Goal: Task Accomplishment & Management: Complete application form

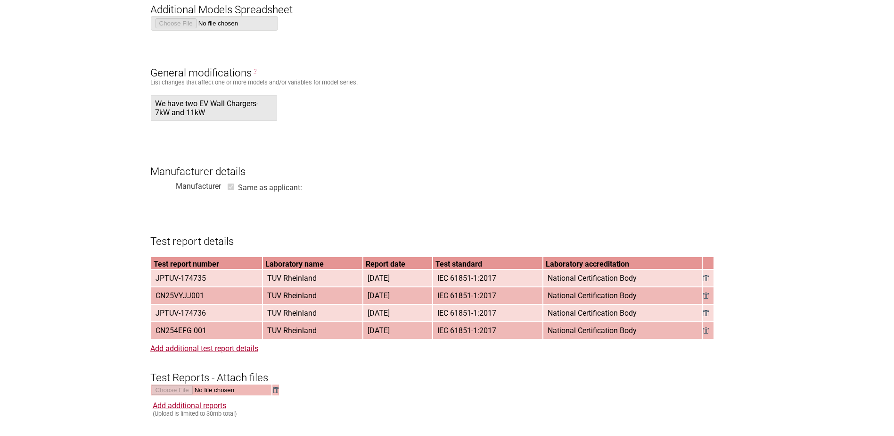
scroll to position [660, 0]
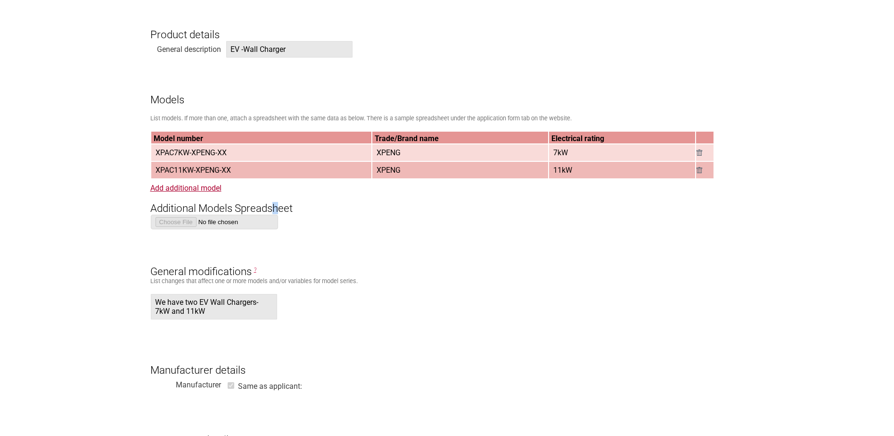
drag, startPoint x: 278, startPoint y: 202, endPoint x: 268, endPoint y: 197, distance: 10.5
click at [274, 204] on h3 "Additional Models Spreadsheet" at bounding box center [447, 200] width 594 height 28
drag, startPoint x: 215, startPoint y: 152, endPoint x: 156, endPoint y: 158, distance: 59.7
click at [156, 158] on span "XPAC7KW-XPENG-XX" at bounding box center [191, 153] width 79 height 16
copy span "XPAC7KW-XPENG"
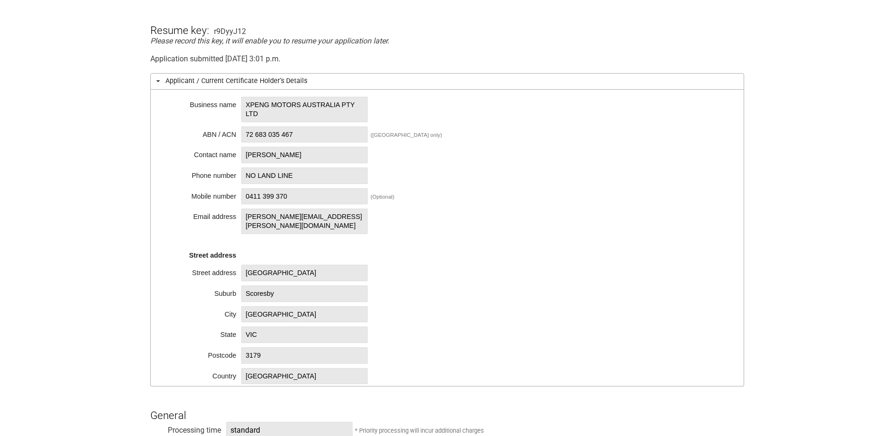
scroll to position [189, 0]
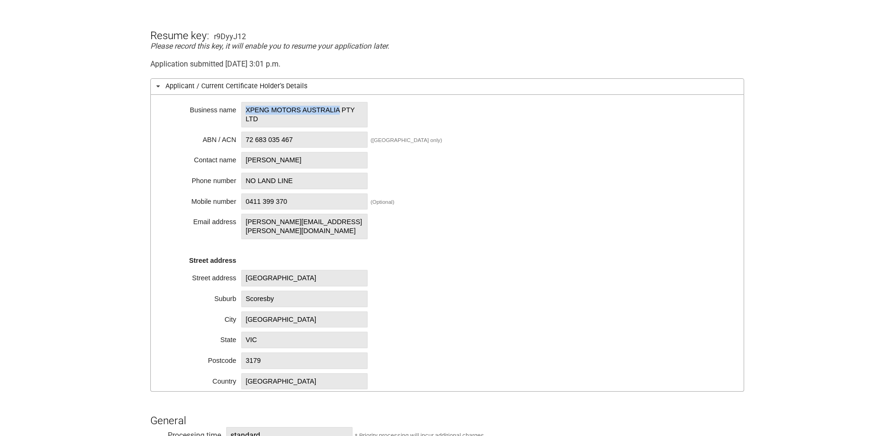
drag, startPoint x: 246, startPoint y: 108, endPoint x: 341, endPoint y: 112, distance: 95.7
click at [341, 112] on span "XPENG MOTORS AUSTRALIA PTY LTD" at bounding box center [304, 114] width 126 height 25
click at [301, 137] on span "72 683 035 467" at bounding box center [304, 140] width 126 height 16
drag, startPoint x: 301, startPoint y: 137, endPoint x: 247, endPoint y: 139, distance: 54.7
click at [247, 139] on span "72 683 035 467" at bounding box center [304, 140] width 126 height 16
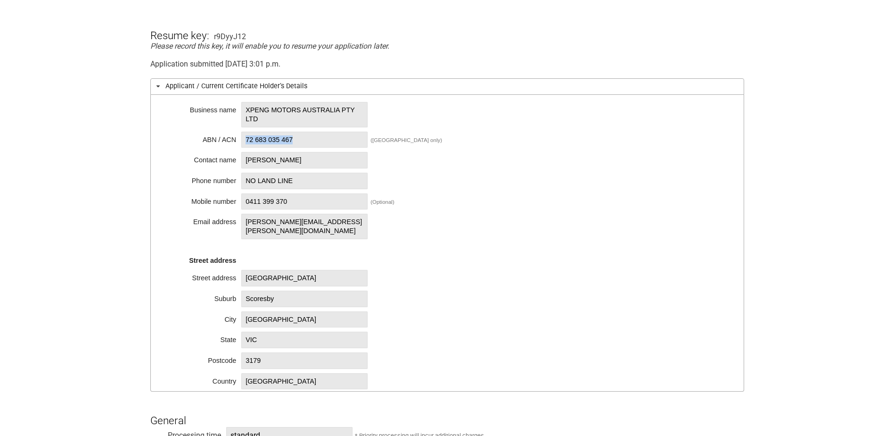
copy span "72 683 035 467"
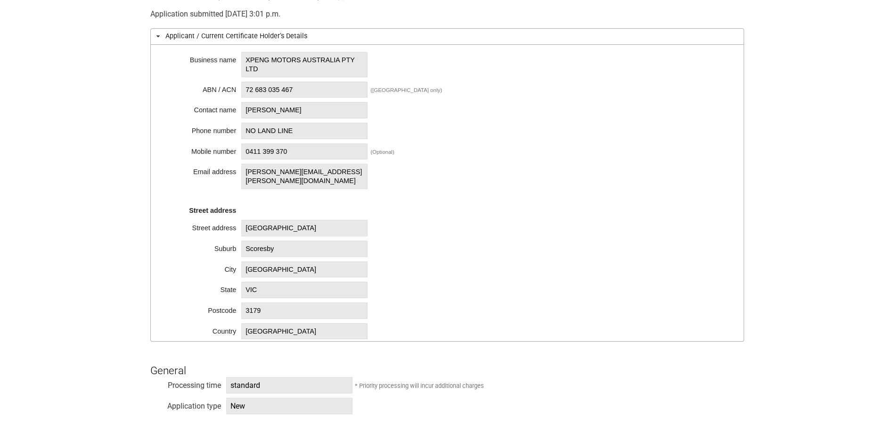
scroll to position [518, 0]
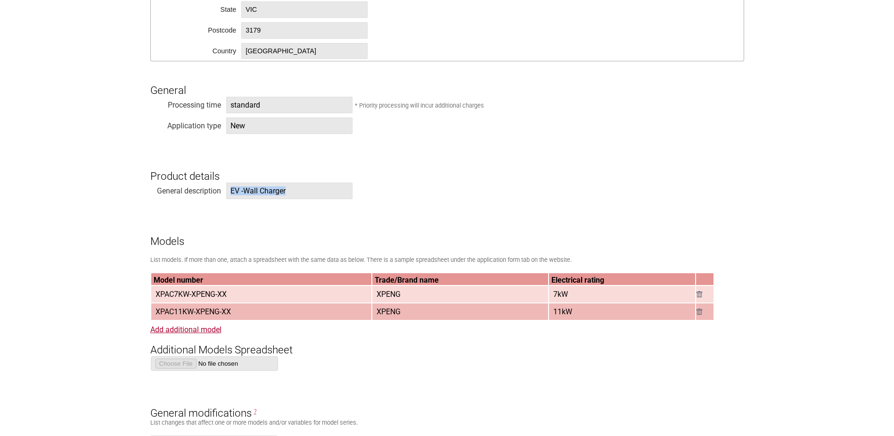
drag, startPoint x: 229, startPoint y: 191, endPoint x: 304, endPoint y: 195, distance: 75.5
click at [304, 195] on span "EV -Wall Charger" at bounding box center [289, 190] width 126 height 16
copy span "EV -Wall Charger"
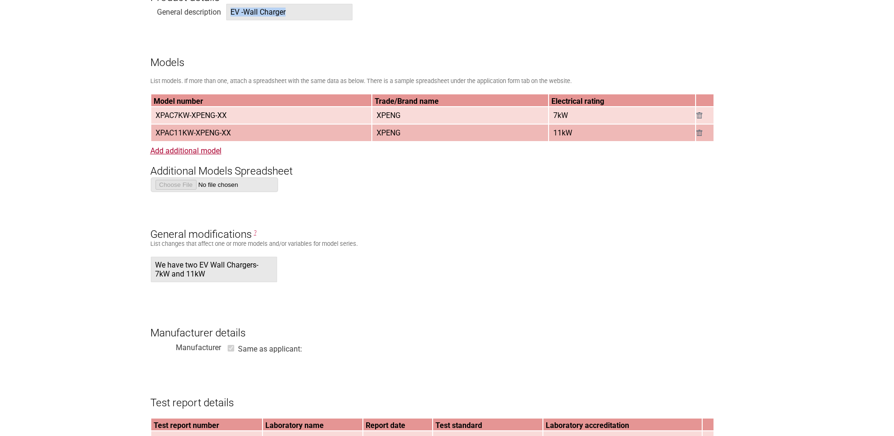
scroll to position [848, 0]
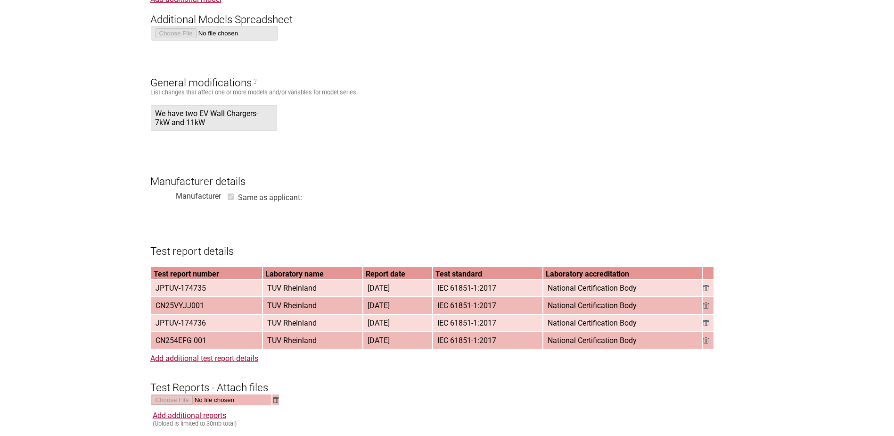
click at [111, 177] on section "Application for Electrical Certification Resume key: r9DyyJ12 Please record thi…" at bounding box center [447, 220] width 894 height 1925
click at [643, 128] on div "We have two EV Wall Chargers- 7kW and 11kW" at bounding box center [417, 120] width 535 height 30
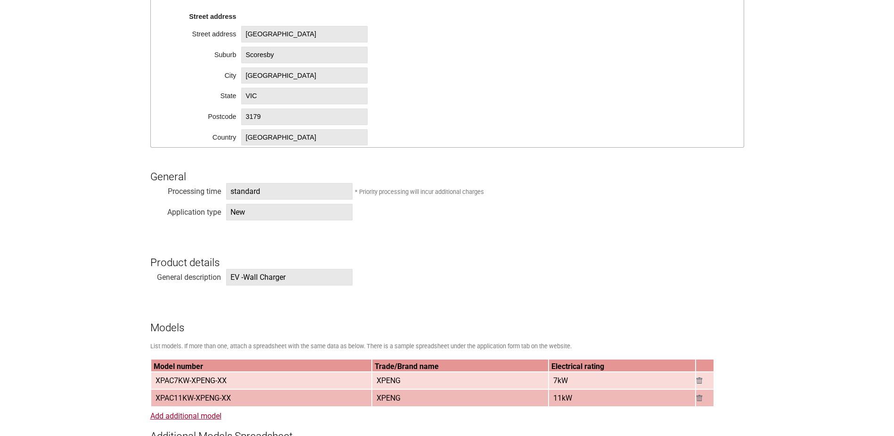
scroll to position [238, 0]
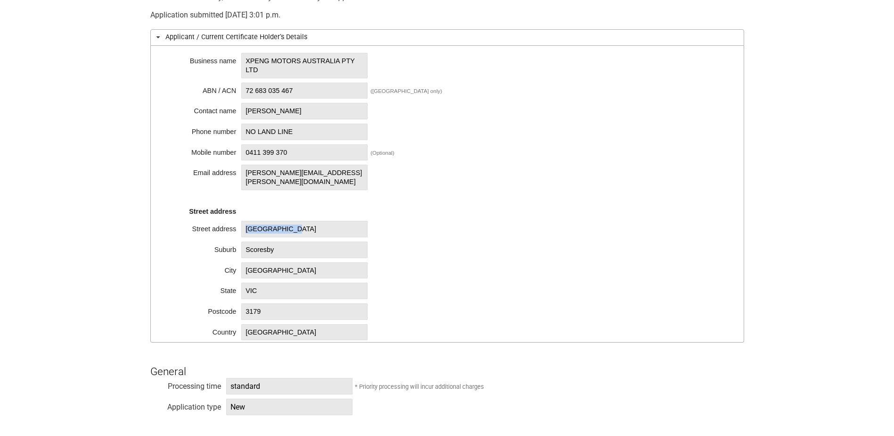
drag, startPoint x: 244, startPoint y: 219, endPoint x: 306, endPoint y: 224, distance: 62.0
click at [306, 224] on span "[GEOGRAPHIC_DATA]" at bounding box center [304, 229] width 126 height 16
copy span "[GEOGRAPHIC_DATA]"
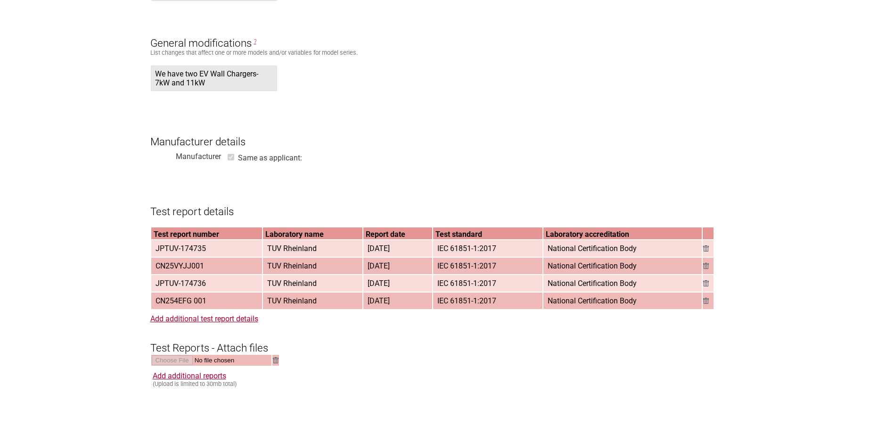
scroll to position [897, 0]
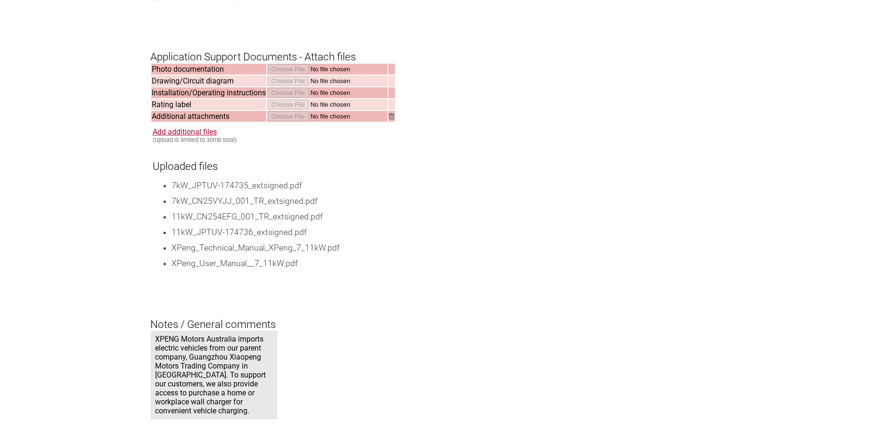
drag, startPoint x: 123, startPoint y: 307, endPoint x: 464, endPoint y: 258, distance: 343.8
click at [463, 254] on li "XPeng_Technical_Manual_XPeng_7_11kW.pdf" at bounding box center [458, 248] width 573 height 12
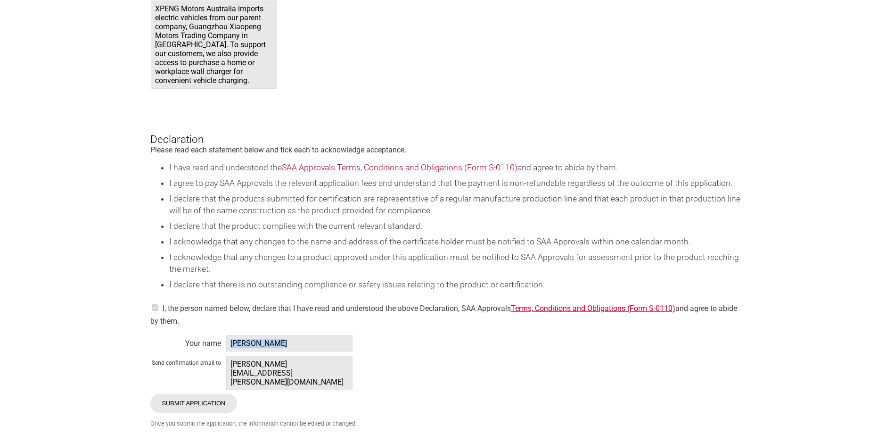
drag, startPoint x: 230, startPoint y: 340, endPoint x: 285, endPoint y: 339, distance: 55.2
click at [285, 339] on span "[PERSON_NAME]" at bounding box center [289, 343] width 126 height 16
copy span "[PERSON_NAME]"
drag, startPoint x: 276, startPoint y: 364, endPoint x: 230, endPoint y: 368, distance: 45.4
click at [230, 368] on span "[PERSON_NAME][EMAIL_ADDRESS][PERSON_NAME][DOMAIN_NAME]" at bounding box center [289, 372] width 126 height 34
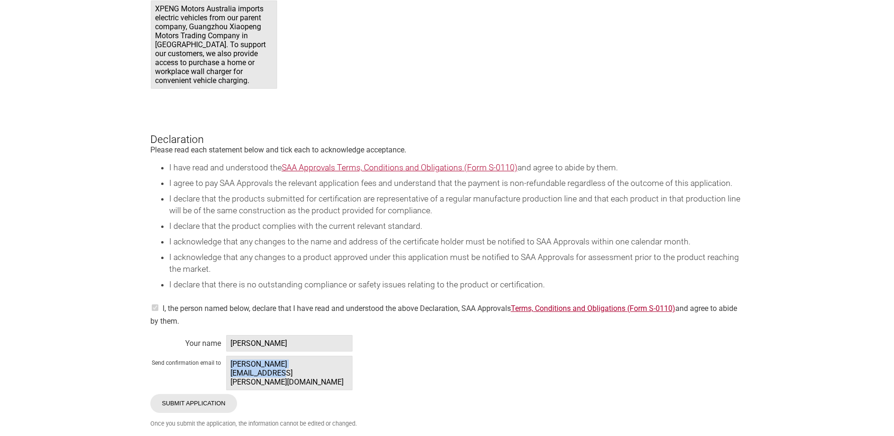
copy span "[PERSON_NAME][EMAIL_ADDRESS][PERSON_NAME][DOMAIN_NAME]"
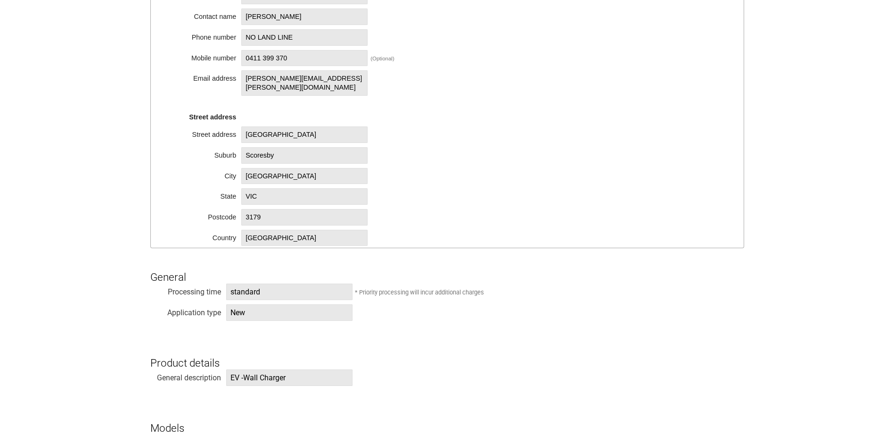
scroll to position [143, 0]
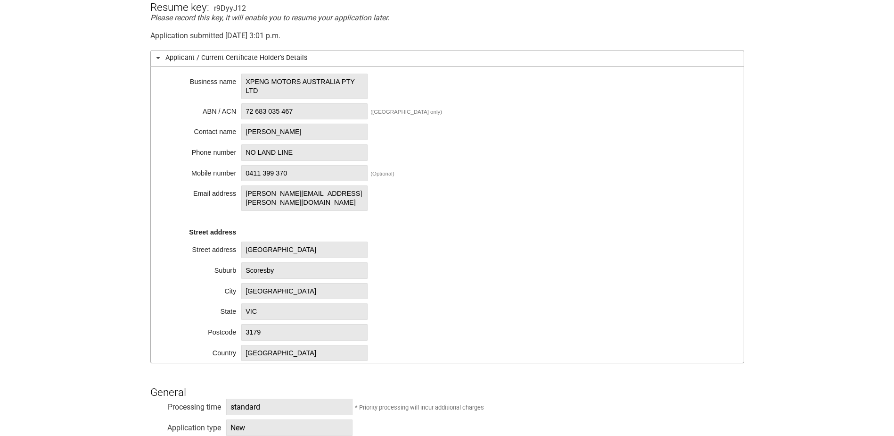
scroll to position [379, 0]
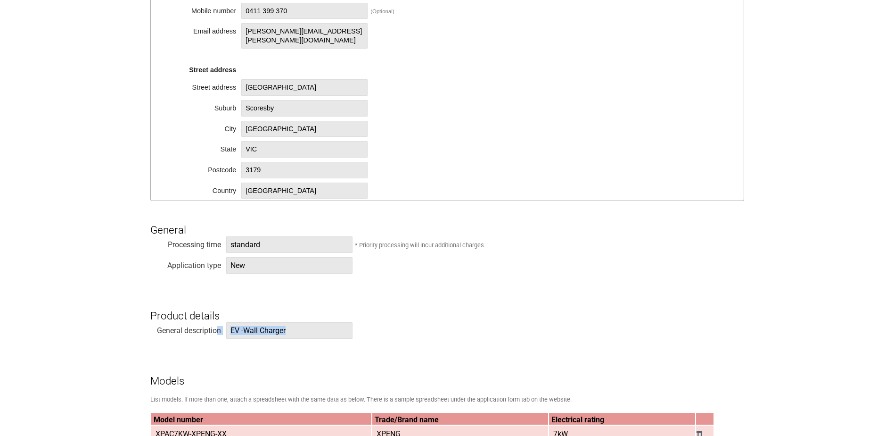
drag, startPoint x: 285, startPoint y: 331, endPoint x: 215, endPoint y: 327, distance: 70.4
drag, startPoint x: 719, startPoint y: 147, endPoint x: 699, endPoint y: 145, distance: 19.9
click at [719, 147] on div "Business name XPENG MOTORS AUSTRALIA PTY LTD ABN / ACN 72 683 035 467 ([GEOGRAP…" at bounding box center [447, 52] width 594 height 296
